Goal: Book appointment/travel/reservation

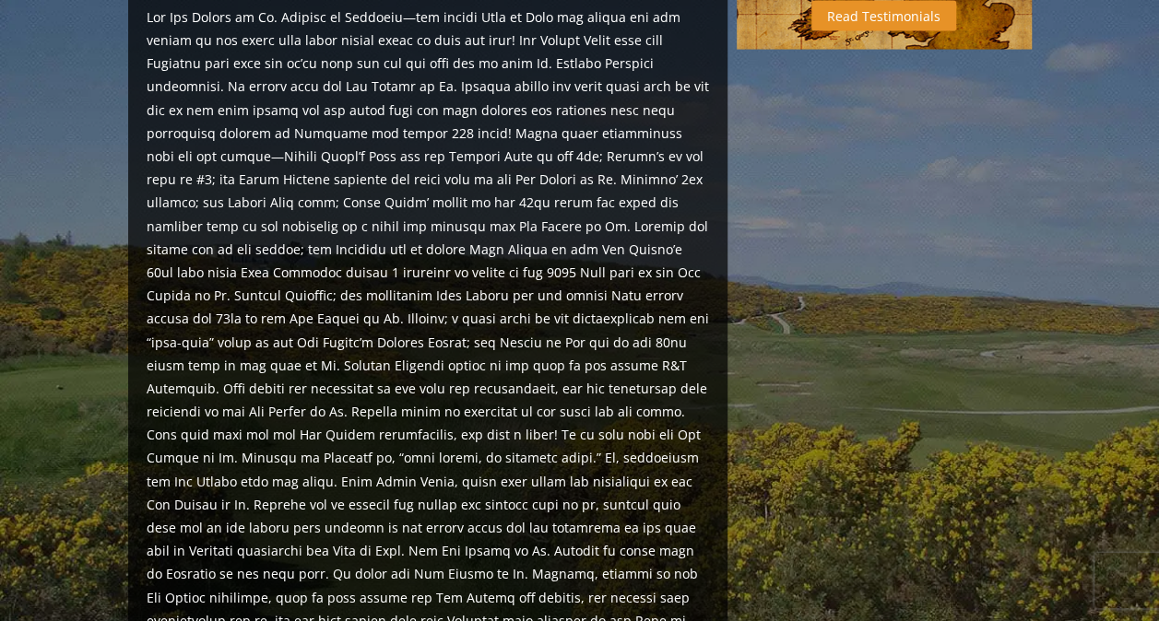
scroll to position [1475, 0]
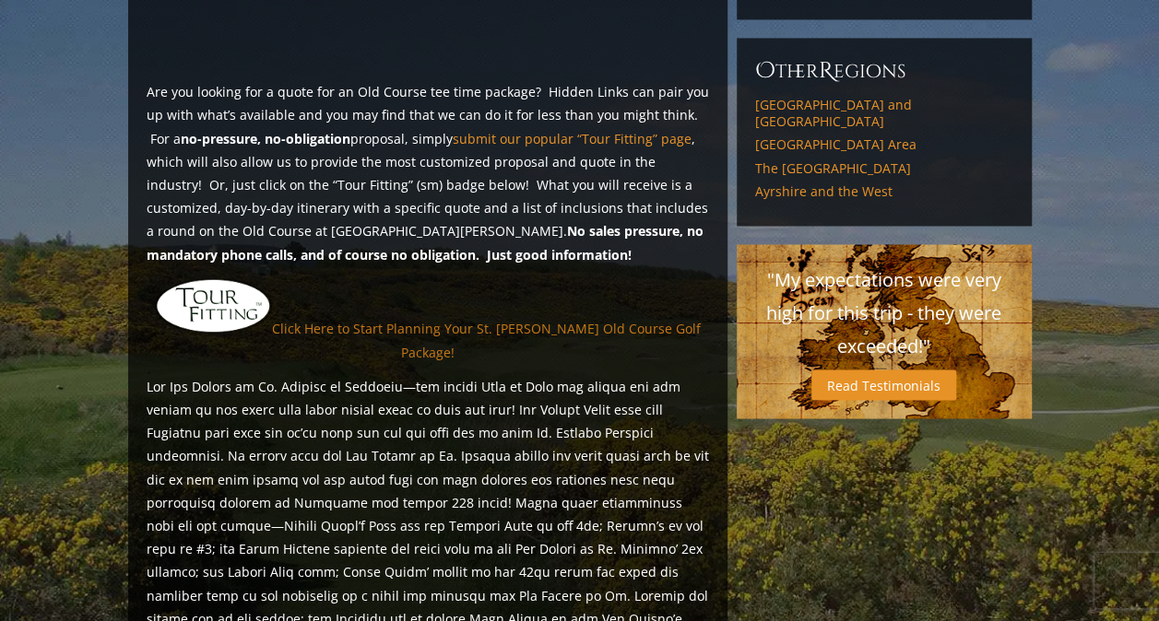
click at [551, 320] on link "Click Here to Start Planning Your St. Andrews Old Course Golf Package!" at bounding box center [486, 340] width 429 height 41
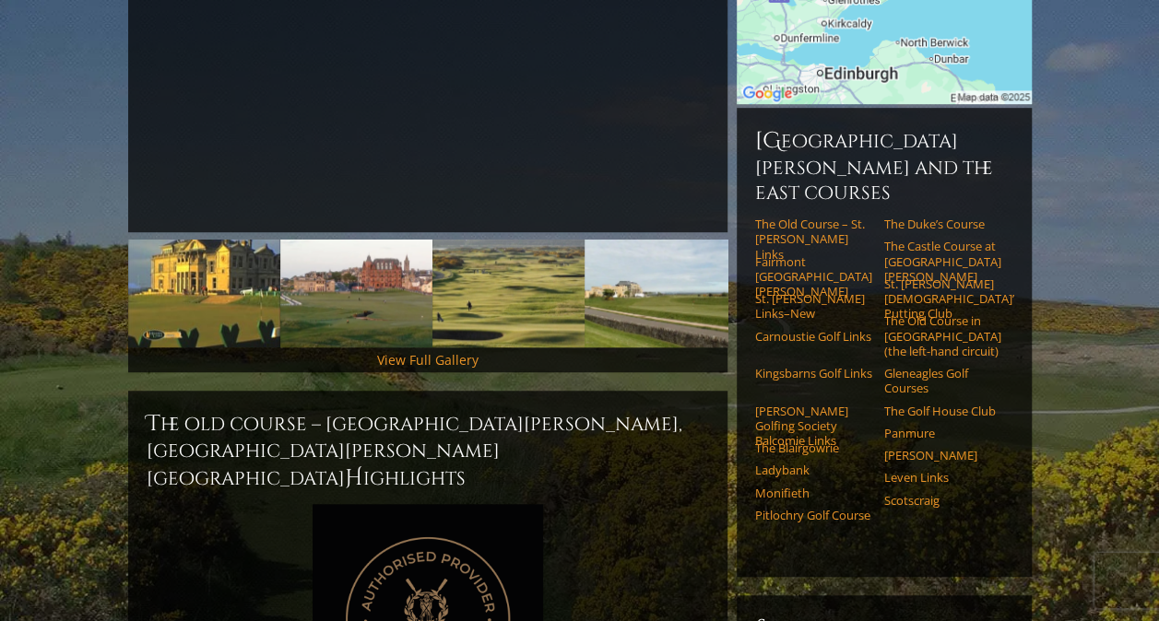
scroll to position [461, 0]
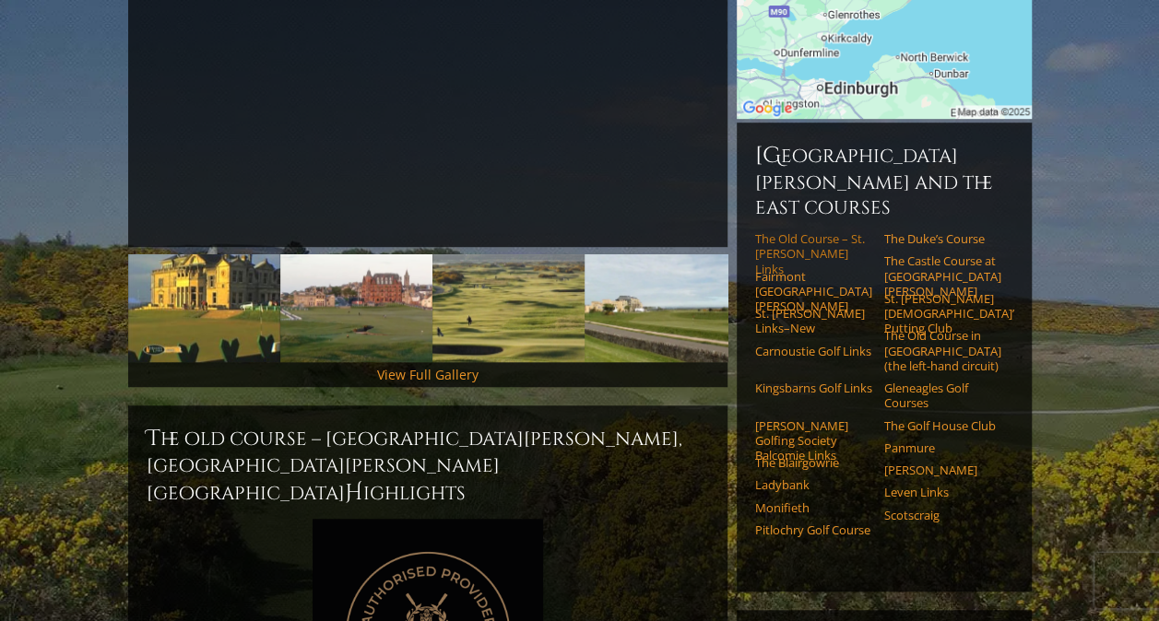
click at [785, 231] on link "The Old Course – St. Andrews Links" at bounding box center [813, 253] width 117 height 45
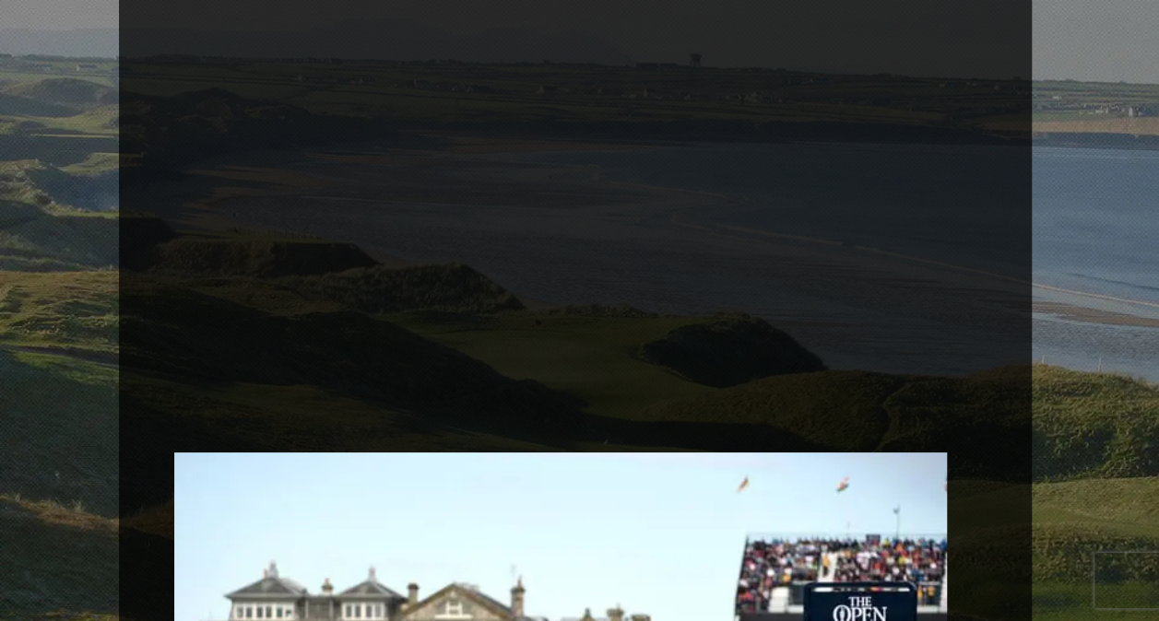
scroll to position [3411, 0]
